Goal: Task Accomplishment & Management: Use online tool/utility

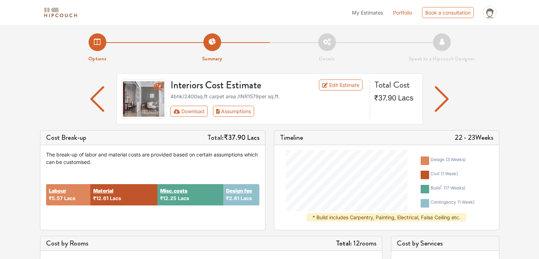
scroll to position [18, 0]
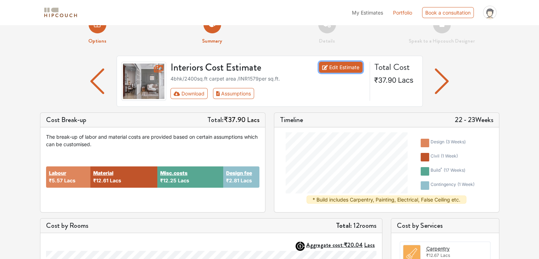
click at [329, 70] on link "Edit Estimate" at bounding box center [341, 67] width 44 height 11
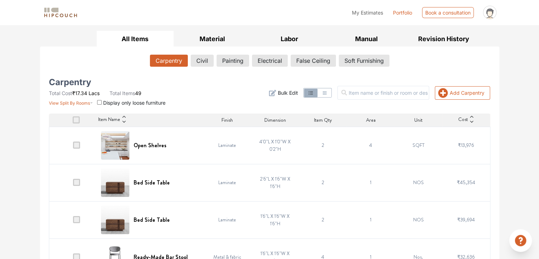
scroll to position [113, 0]
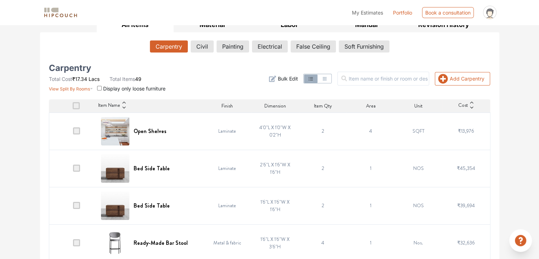
click at [298, 77] on span "Bulk Edit" at bounding box center [287, 78] width 20 height 7
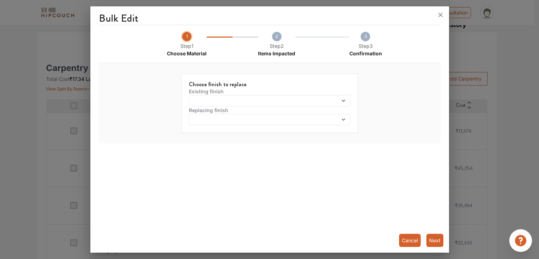
click at [205, 100] on span at bounding box center [249, 100] width 117 height 5
click at [150, 159] on div "Bulk Edit 1 Step 1 Choose Material 2 Step 2 Items Impacted 3 Step 3 Confirmatio…" at bounding box center [269, 130] width 358 height 243
click at [245, 113] on div "Replacing finish" at bounding box center [270, 115] width 162 height 19
click at [244, 118] on span at bounding box center [249, 119] width 117 height 5
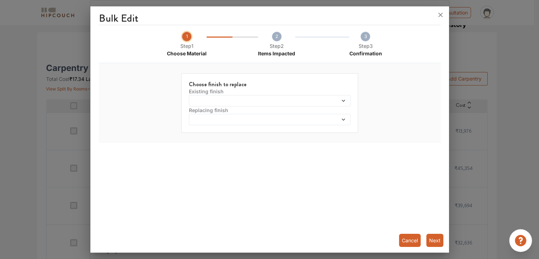
click at [470, 248] on div at bounding box center [269, 129] width 539 height 259
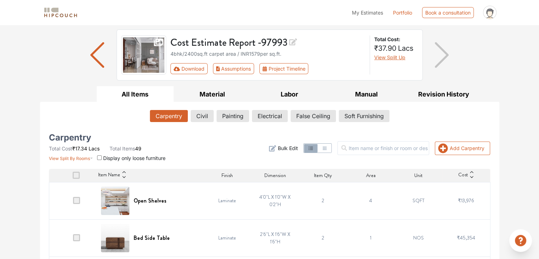
scroll to position [44, 0]
click at [193, 88] on button "Material" at bounding box center [212, 94] width 77 height 16
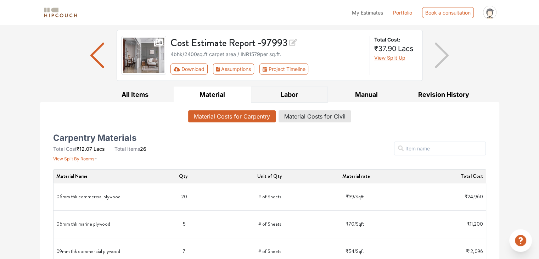
click at [262, 95] on button "Labor" at bounding box center [289, 94] width 77 height 16
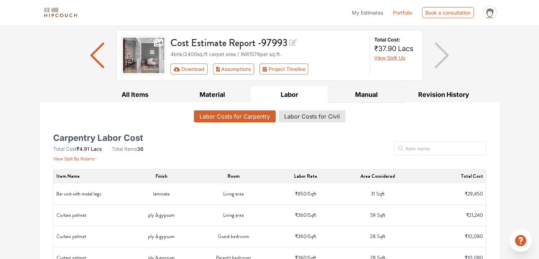
click at [359, 94] on button "Manual" at bounding box center [366, 94] width 77 height 16
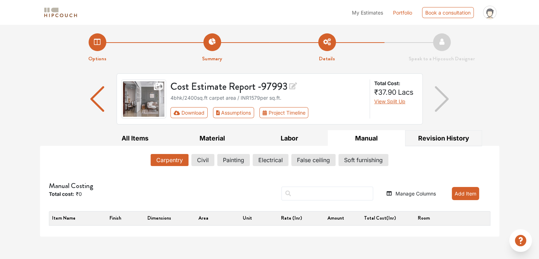
click at [431, 141] on button "Revision History" at bounding box center [443, 138] width 77 height 16
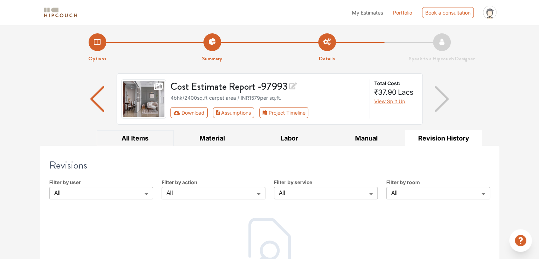
click at [128, 143] on button "All Items" at bounding box center [135, 138] width 77 height 16
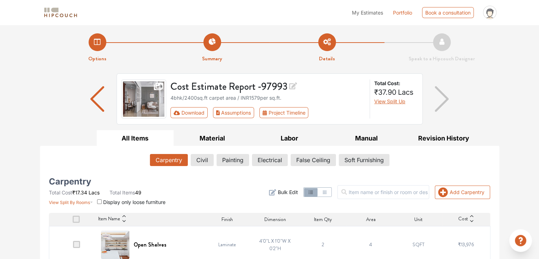
click at [331, 191] on button "button" at bounding box center [323, 192] width 13 height 9
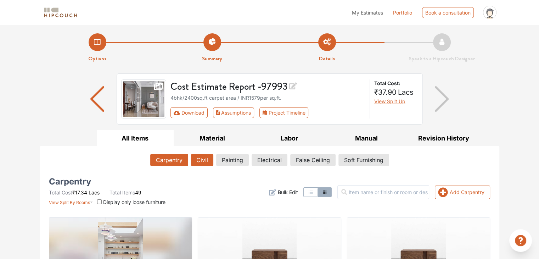
click at [208, 163] on button "Civil" at bounding box center [202, 160] width 22 height 12
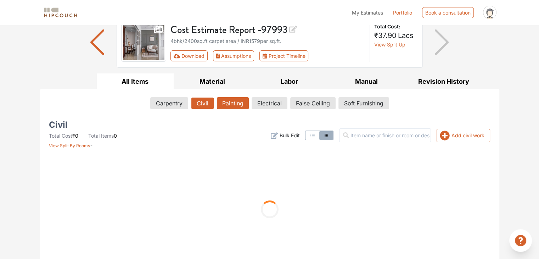
scroll to position [65, 0]
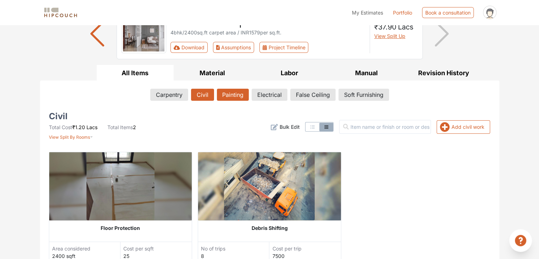
click at [230, 93] on button "Painting" at bounding box center [233, 95] width 32 height 12
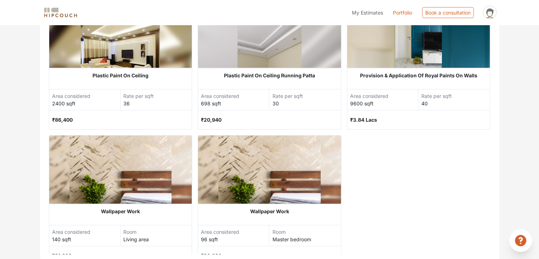
scroll to position [0, 0]
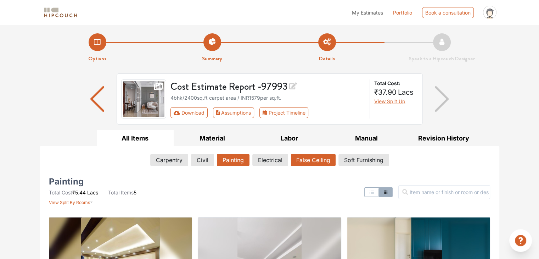
click at [302, 161] on button "False Ceiling" at bounding box center [313, 160] width 45 height 12
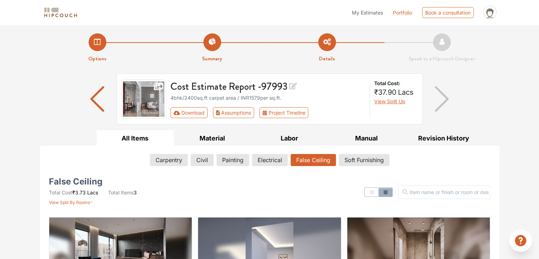
click at [442, 99] on img "button" at bounding box center [442, 99] width 14 height 26
click at [94, 93] on img "button" at bounding box center [97, 99] width 14 height 26
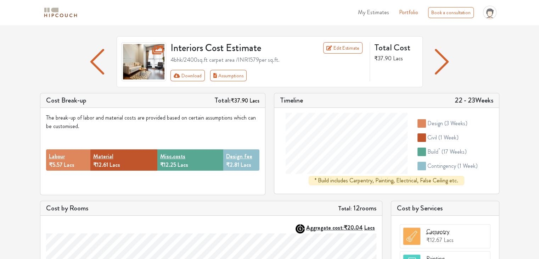
scroll to position [43, 0]
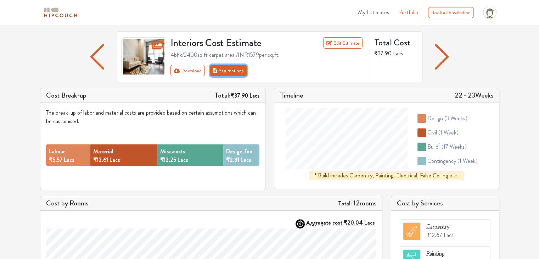
click at [226, 70] on button "Assumptions" at bounding box center [228, 70] width 37 height 11
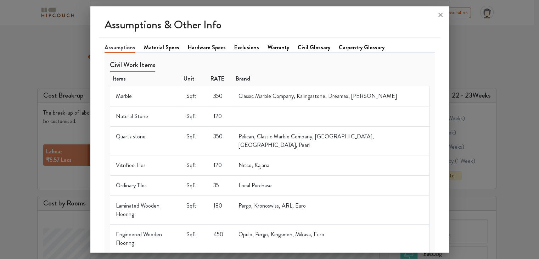
click at [174, 49] on link "Material Specs" at bounding box center [161, 47] width 35 height 9
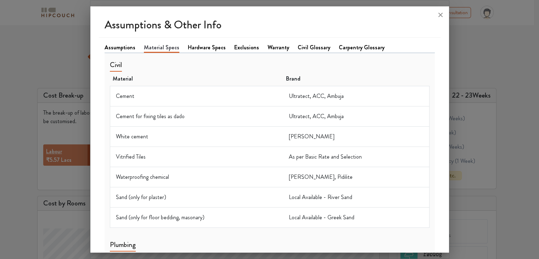
click at [225, 45] on li "Hardware Specs" at bounding box center [211, 47] width 46 height 9
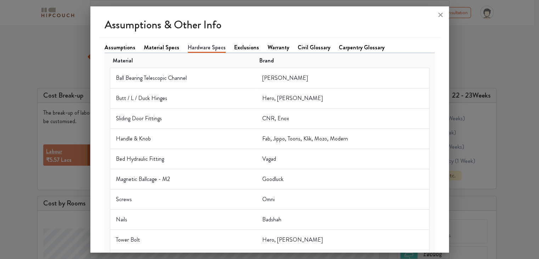
click at [76, 94] on div at bounding box center [269, 129] width 539 height 259
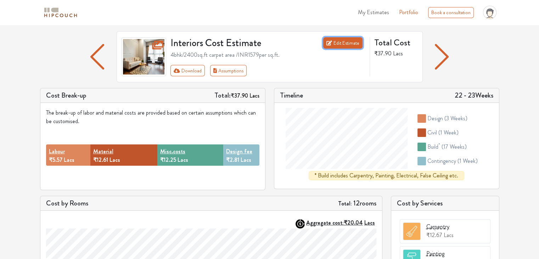
click at [330, 45] on icon at bounding box center [329, 42] width 6 height 5
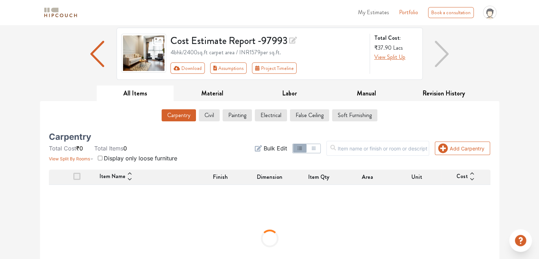
scroll to position [84, 0]
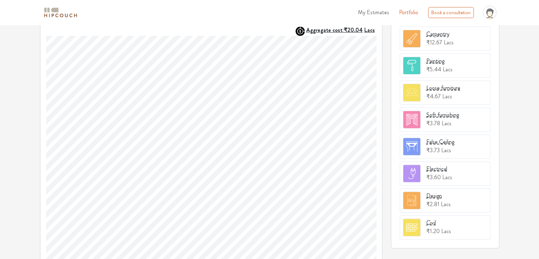
scroll to position [255, 0]
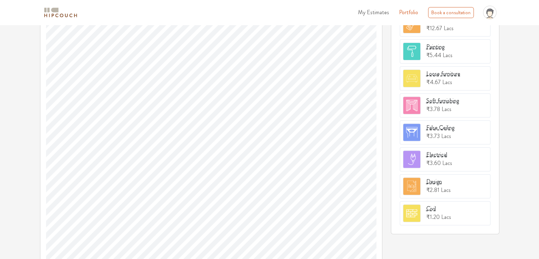
click at [476, 205] on div "Civil ₹1.20 Lacs" at bounding box center [445, 213] width 91 height 24
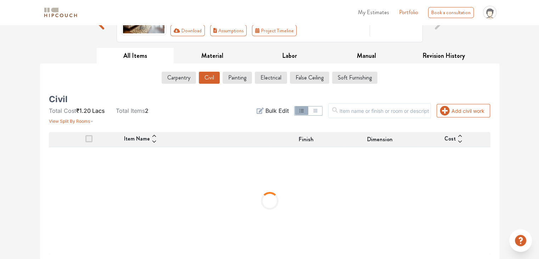
scroll to position [51, 0]
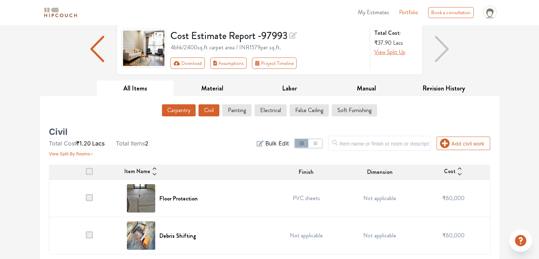
click at [181, 109] on button "Carpentry" at bounding box center [179, 110] width 34 height 12
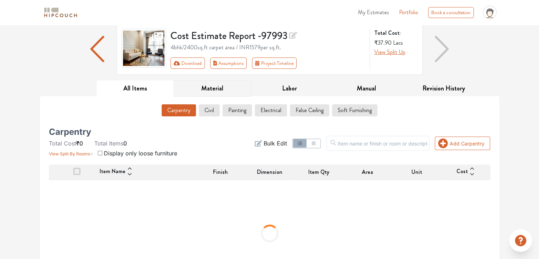
click at [221, 91] on button "Material" at bounding box center [212, 88] width 77 height 16
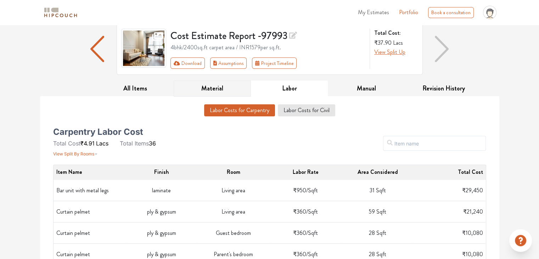
click at [209, 82] on button "Material" at bounding box center [212, 88] width 77 height 16
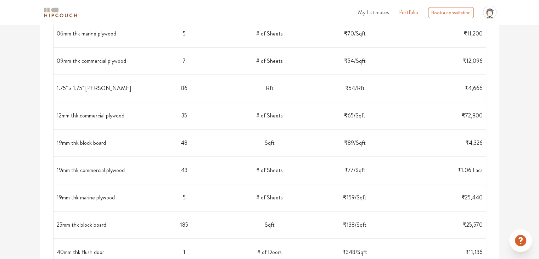
scroll to position [11, 0]
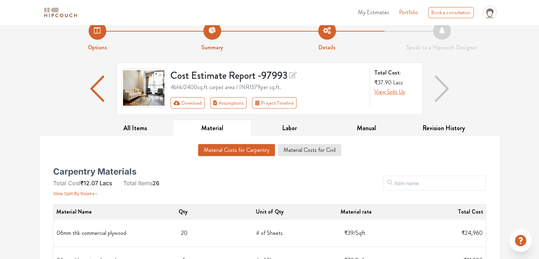
click at [432, 95] on div at bounding box center [442, 88] width 38 height 52
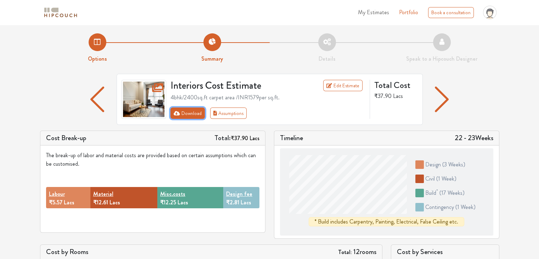
click at [176, 113] on icon "First group" at bounding box center [177, 113] width 6 height 5
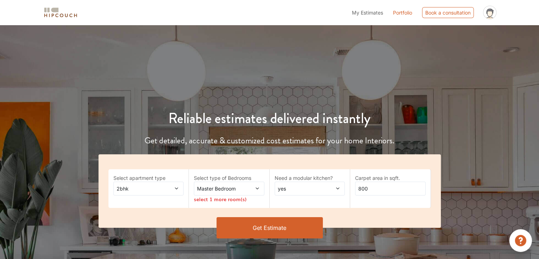
click at [173, 189] on span at bounding box center [171, 188] width 16 height 7
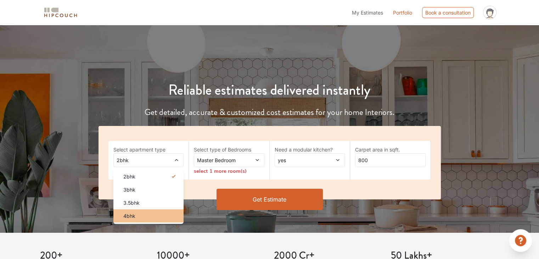
scroll to position [43, 0]
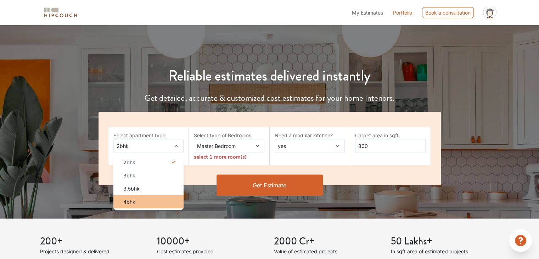
click at [136, 200] on div "4bhk" at bounding box center [151, 201] width 66 height 7
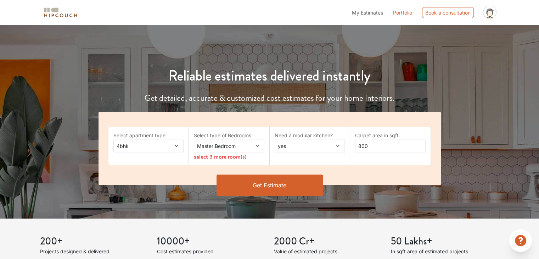
click at [240, 141] on div "Master Bedroom" at bounding box center [229, 146] width 70 height 14
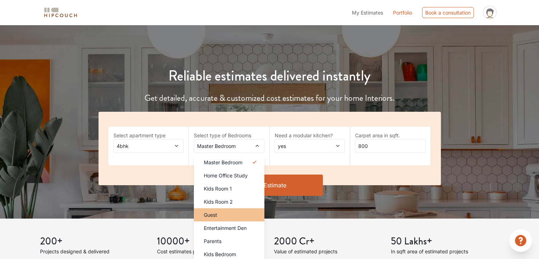
click at [225, 215] on div "Guest" at bounding box center [231, 214] width 66 height 7
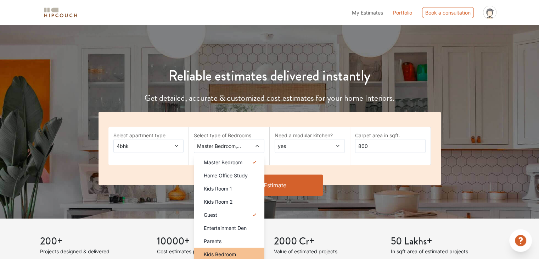
click at [225, 254] on span "Kids Bedroom" at bounding box center [220, 253] width 32 height 7
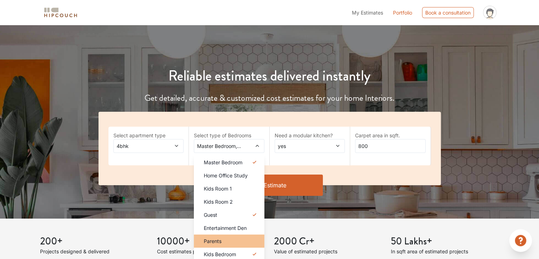
click at [239, 236] on li "Parents" at bounding box center [229, 240] width 70 height 13
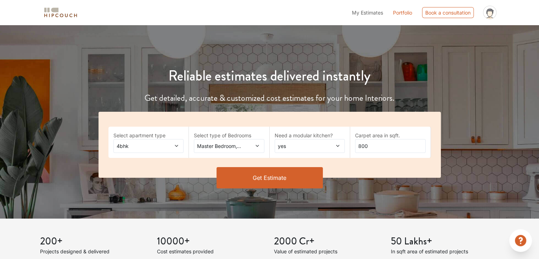
click at [305, 149] on span "yes" at bounding box center [300, 145] width 48 height 7
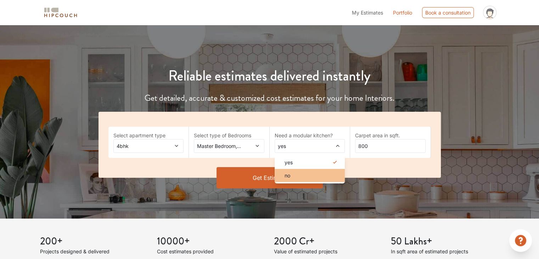
click at [292, 174] on div "no" at bounding box center [312, 174] width 66 height 7
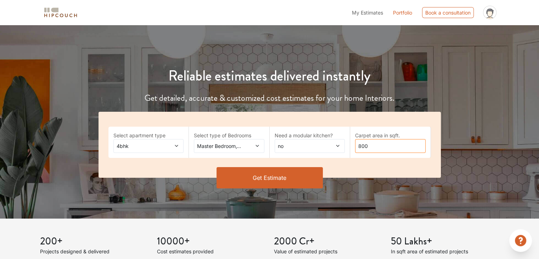
click at [401, 147] on input "800" at bounding box center [390, 146] width 70 height 14
type input "8"
type input "2400"
click at [295, 172] on button "Get Estimate" at bounding box center [269, 177] width 106 height 21
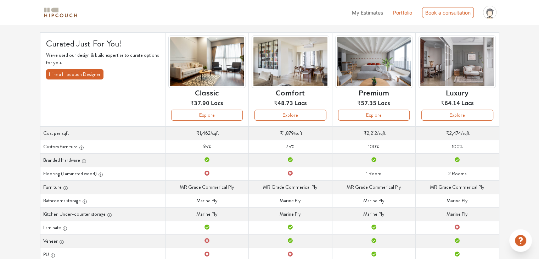
scroll to position [40, 0]
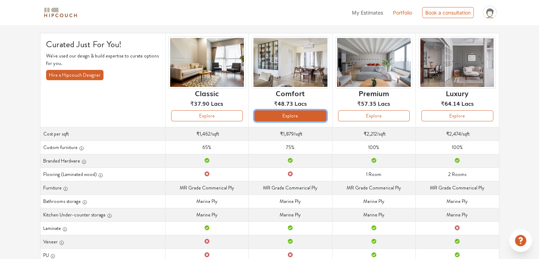
click at [290, 118] on button "Explore" at bounding box center [290, 115] width 72 height 11
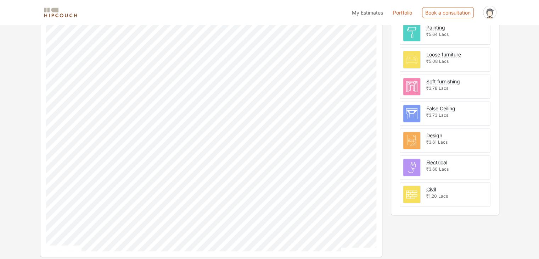
scroll to position [46, 0]
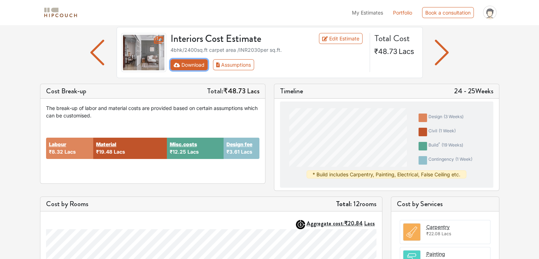
click at [191, 64] on button "Download" at bounding box center [188, 64] width 37 height 11
